Goal: Task Accomplishment & Management: Manage account settings

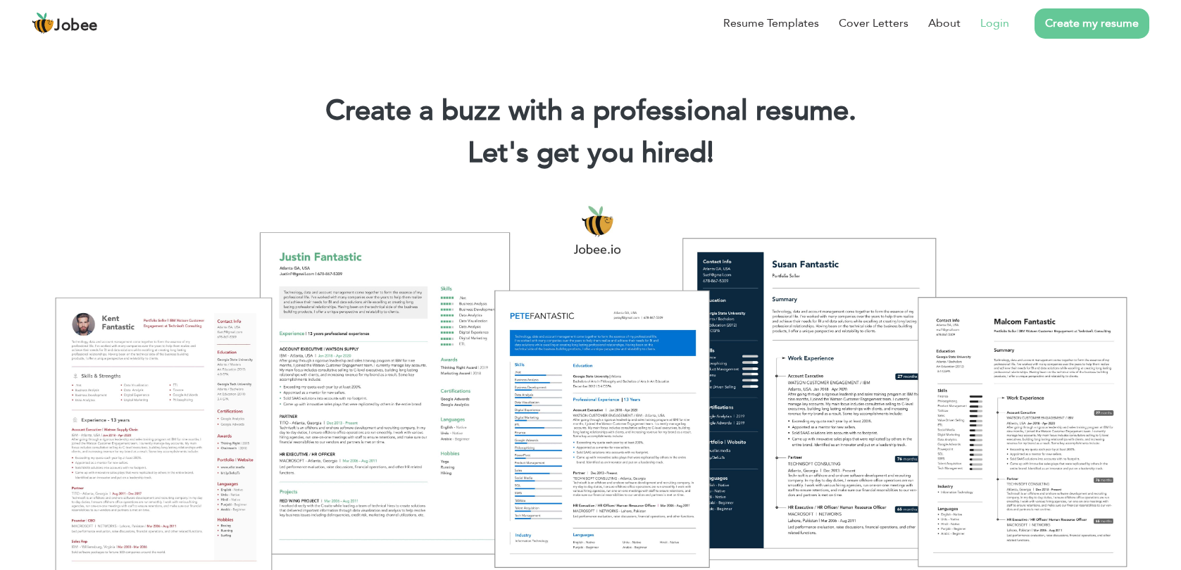
click at [995, 27] on link "Login" at bounding box center [994, 23] width 29 height 17
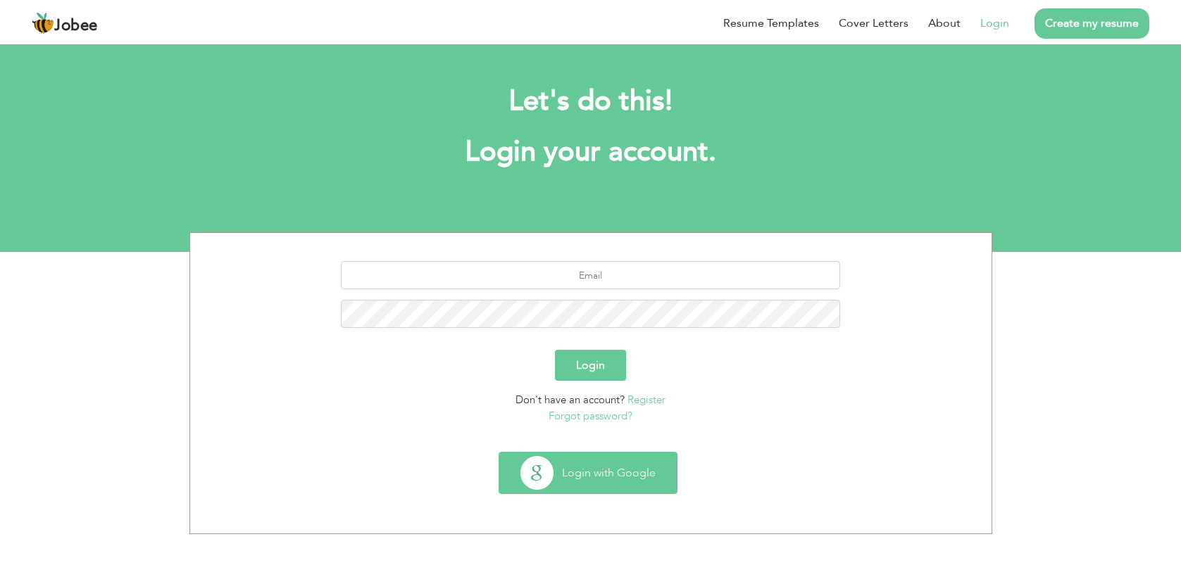
click at [580, 473] on button "Login with Google" at bounding box center [587, 473] width 177 height 41
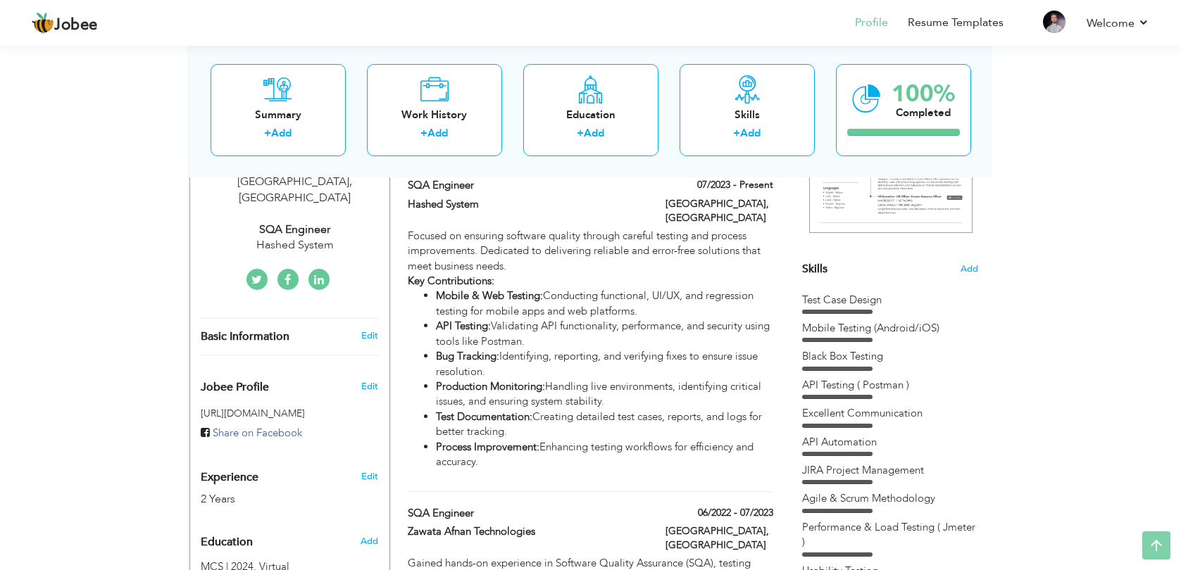
scroll to position [282, 0]
